Goal: Feedback & Contribution: Leave review/rating

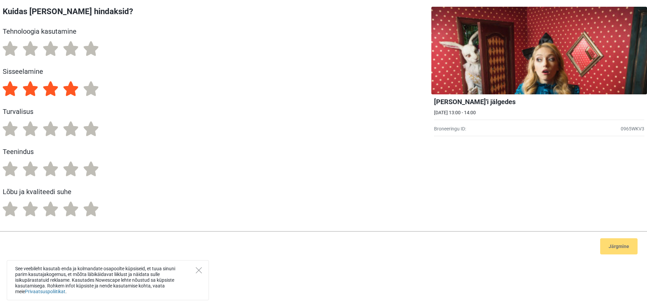
click at [69, 89] on label "4" at bounding box center [70, 88] width 15 height 15
radio input "true"
click at [94, 131] on label "5" at bounding box center [91, 128] width 15 height 15
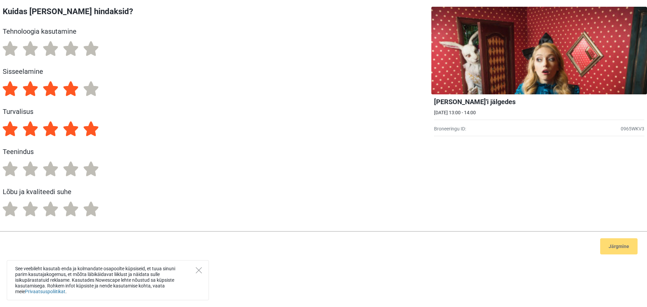
radio input "true"
click at [91, 173] on label "5" at bounding box center [91, 168] width 15 height 15
radio input "true"
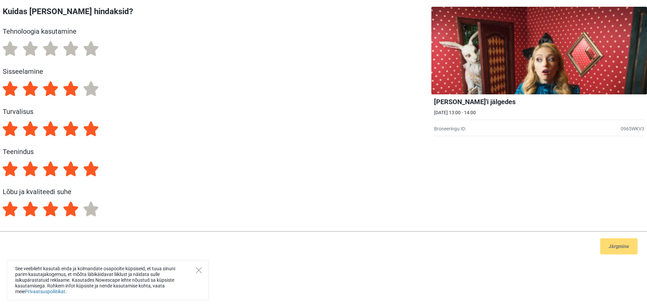
drag, startPoint x: 66, startPoint y: 210, endPoint x: 67, endPoint y: 201, distance: 9.1
click at [66, 210] on label "4" at bounding box center [70, 208] width 15 height 15
radio input "true"
click at [46, 50] on label "3" at bounding box center [50, 48] width 15 height 15
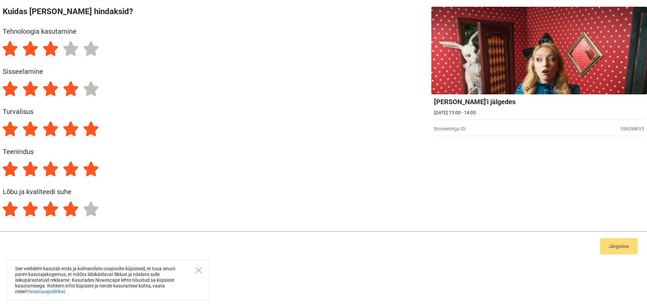
radio input "true"
click at [614, 251] on button "Järgmine" at bounding box center [618, 246] width 37 height 16
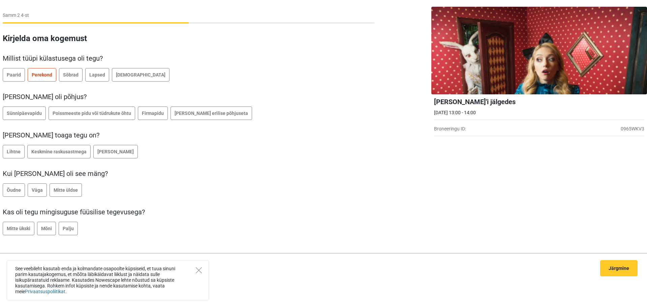
click at [42, 75] on span "Perekond" at bounding box center [42, 74] width 21 height 5
click at [193, 117] on label "[PERSON_NAME] erilise põhjuseta" at bounding box center [210, 112] width 81 height 13
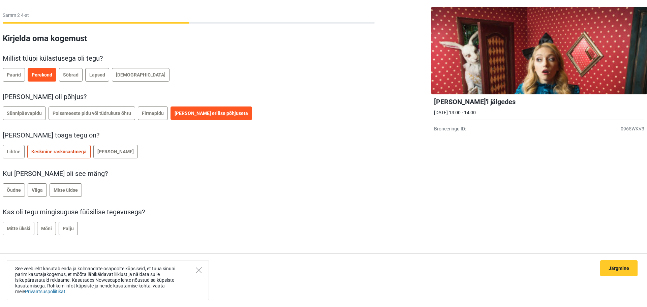
click at [37, 153] on span "Keskmine raskusastmega" at bounding box center [58, 151] width 55 height 5
click at [74, 193] on label "Mitte üldse" at bounding box center [66, 189] width 32 height 13
click at [21, 230] on span "Mitte ükski" at bounding box center [19, 228] width 24 height 5
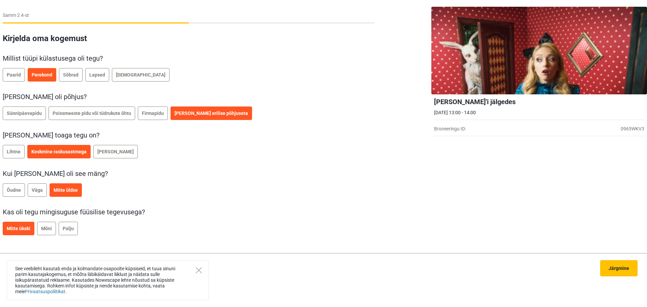
click at [615, 269] on button "Järgmine" at bounding box center [618, 268] width 37 height 16
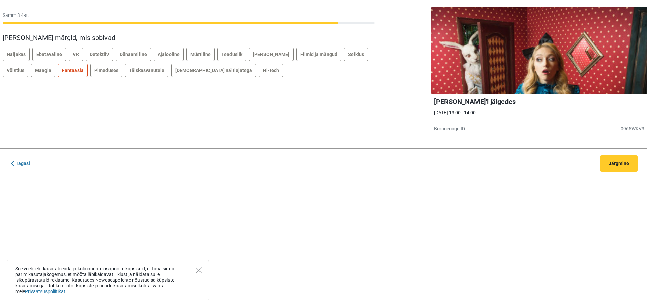
click at [62, 71] on span "Fantaasia" at bounding box center [73, 70] width 22 height 5
click at [47, 56] on span "Ebatavaline" at bounding box center [49, 54] width 26 height 5
click at [620, 167] on button "Järgmine" at bounding box center [618, 163] width 37 height 16
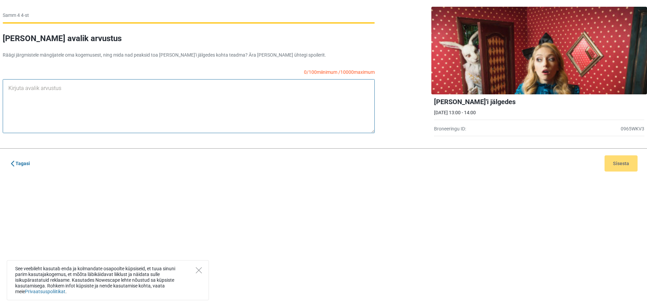
click at [154, 104] on textarea at bounding box center [189, 106] width 372 height 54
click at [248, 101] on textarea at bounding box center [189, 106] width 372 height 54
type textarea ":"
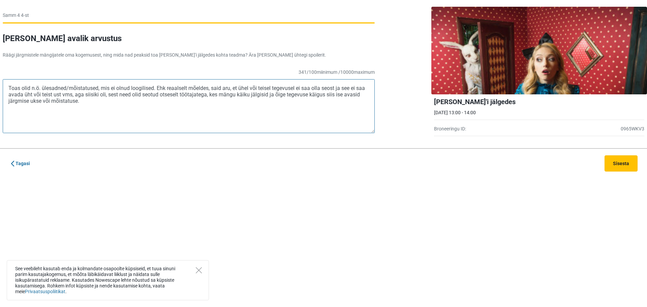
type textarea "Toas olid n.ö. ülesadned/mõistatused, mis ei olnud loogilised. Ehk reaalselt mõ…"
click at [625, 167] on button "Sisesta" at bounding box center [620, 163] width 33 height 16
